Goal: Task Accomplishment & Management: Use online tool/utility

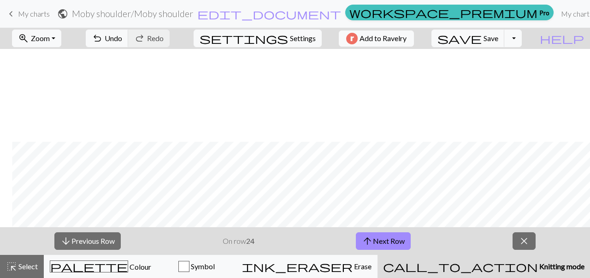
scroll to position [93, 12]
click at [499, 40] on span "Save" at bounding box center [491, 38] width 15 height 9
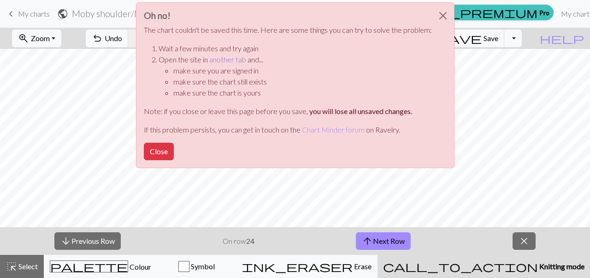
click at [224, 60] on link "another tab" at bounding box center [227, 59] width 37 height 9
click at [151, 154] on button "Close" at bounding box center [159, 152] width 30 height 18
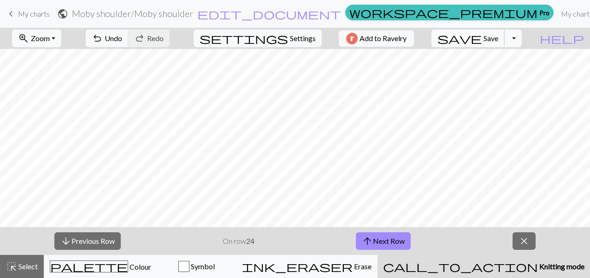
click at [500, 43] on button "save Save Save" at bounding box center [468, 39] width 73 height 18
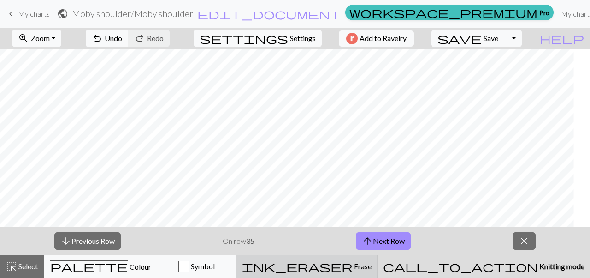
scroll to position [0, 137]
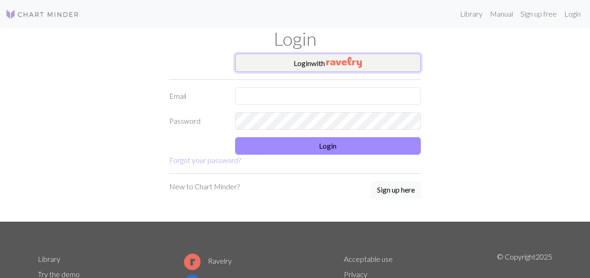
click at [338, 63] on img "button" at bounding box center [345, 62] width 36 height 11
